Goal: Transaction & Acquisition: Purchase product/service

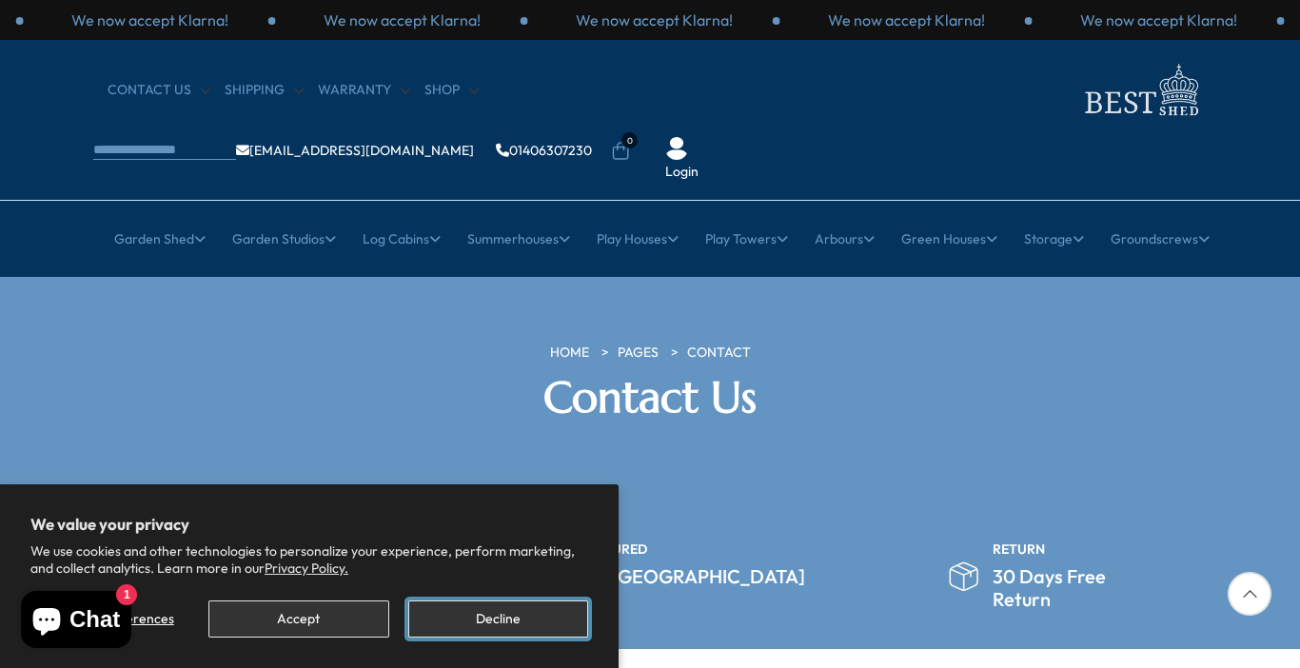
click at [513, 620] on button "Decline" at bounding box center [498, 618] width 180 height 37
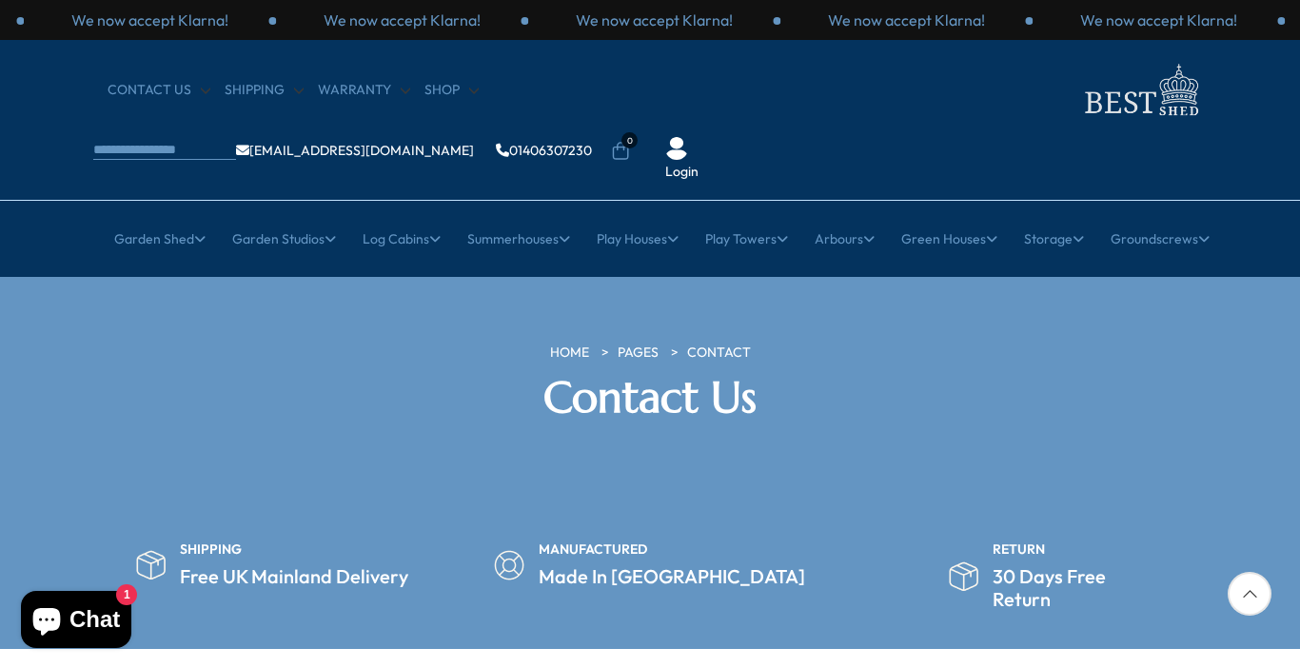
click at [1154, 420] on section "HOME PAGES Contact Contact Us" at bounding box center [650, 390] width 1300 height 227
click at [446, 89] on link "Shop" at bounding box center [451, 90] width 54 height 19
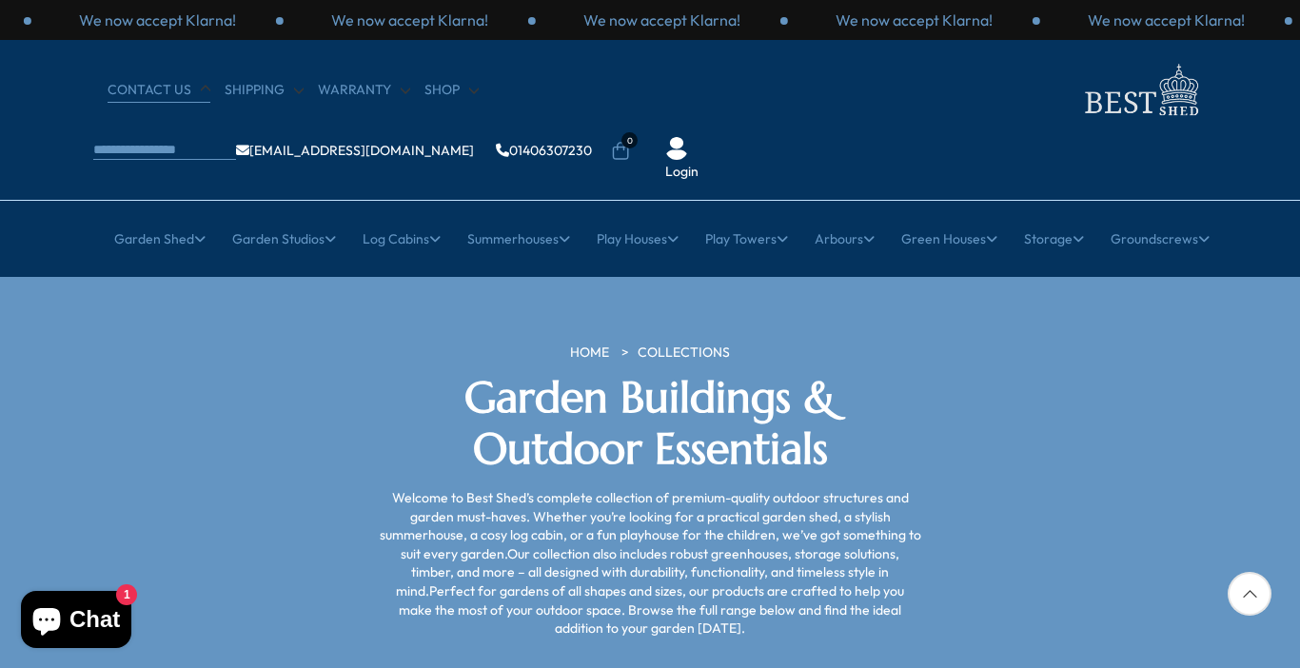
click at [159, 88] on link "CONTACT US" at bounding box center [159, 90] width 103 height 19
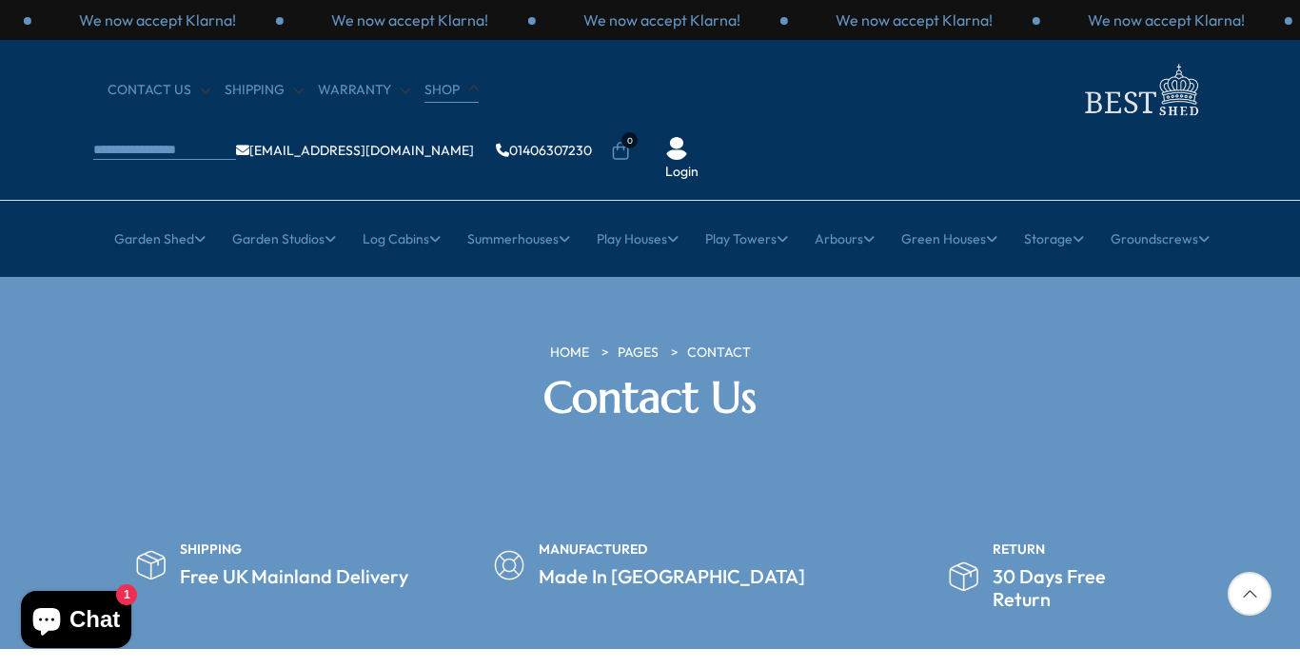
click at [443, 90] on link "Shop" at bounding box center [451, 90] width 54 height 19
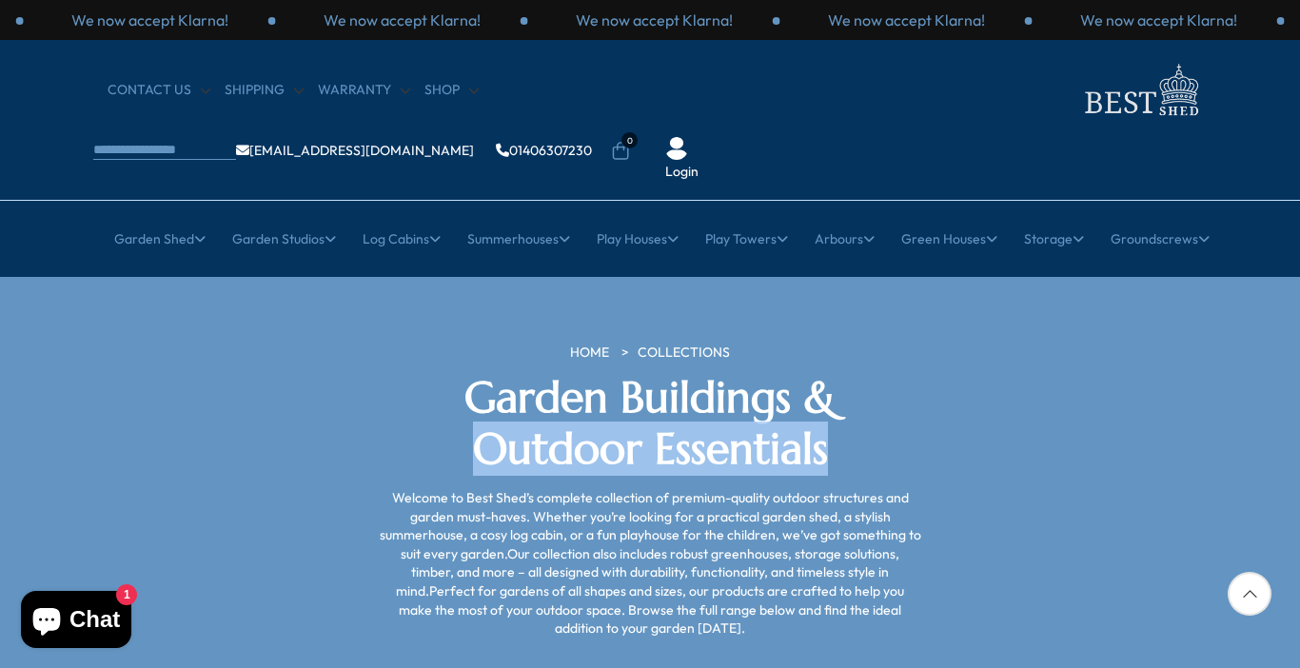
drag, startPoint x: 1295, startPoint y: 319, endPoint x: 1299, endPoint y: 388, distance: 69.6
click at [1299, 388] on section "HOME COLLECTIONS Garden Buildings & Outdoor Essentials Welcome to Best Shed’s c…" at bounding box center [650, 490] width 1300 height 427
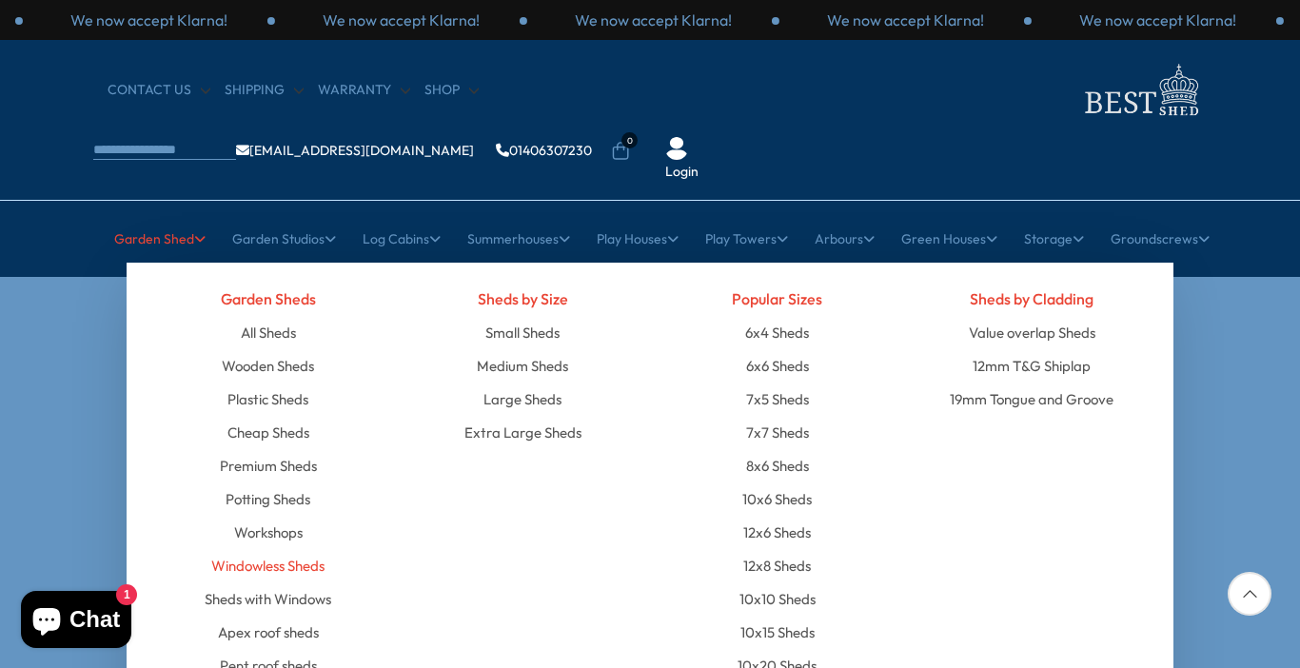
click at [300, 549] on link "Windowless Sheds" at bounding box center [267, 565] width 113 height 33
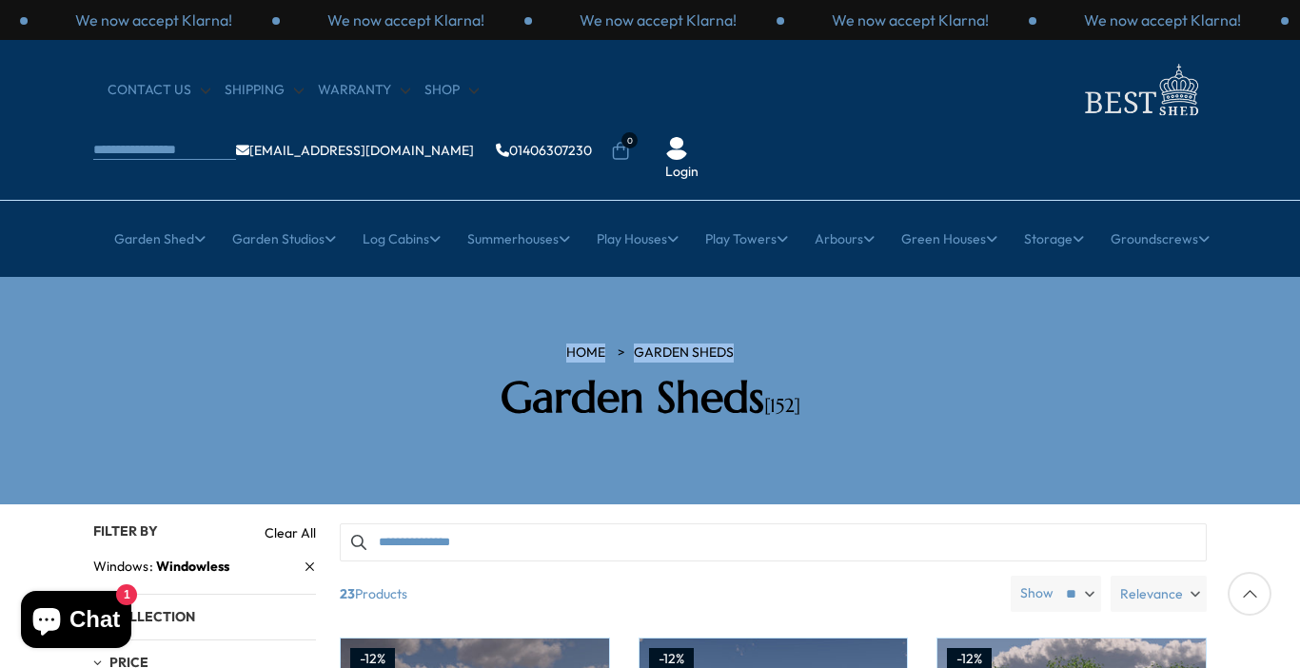
drag, startPoint x: 1297, startPoint y: 182, endPoint x: 1299, endPoint y: 234, distance: 52.4
drag, startPoint x: 1298, startPoint y: 85, endPoint x: 1299, endPoint y: 128, distance: 43.8
click at [1299, 128] on div "CONTACT US Shipping Warranty Shop [EMAIL_ADDRESS][DOMAIN_NAME] 01406307230 0 Lo…" at bounding box center [650, 120] width 1300 height 161
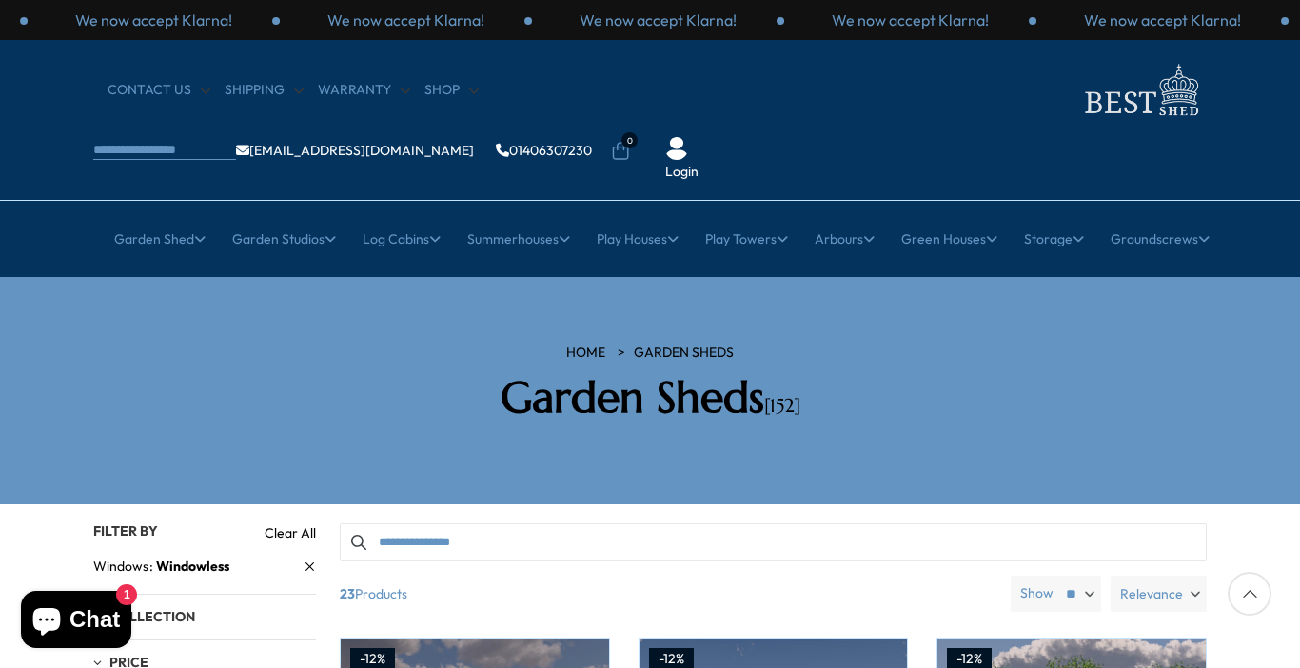
click at [144, 608] on span "Collection" at bounding box center [152, 616] width 86 height 17
